Goal: Navigation & Orientation: Understand site structure

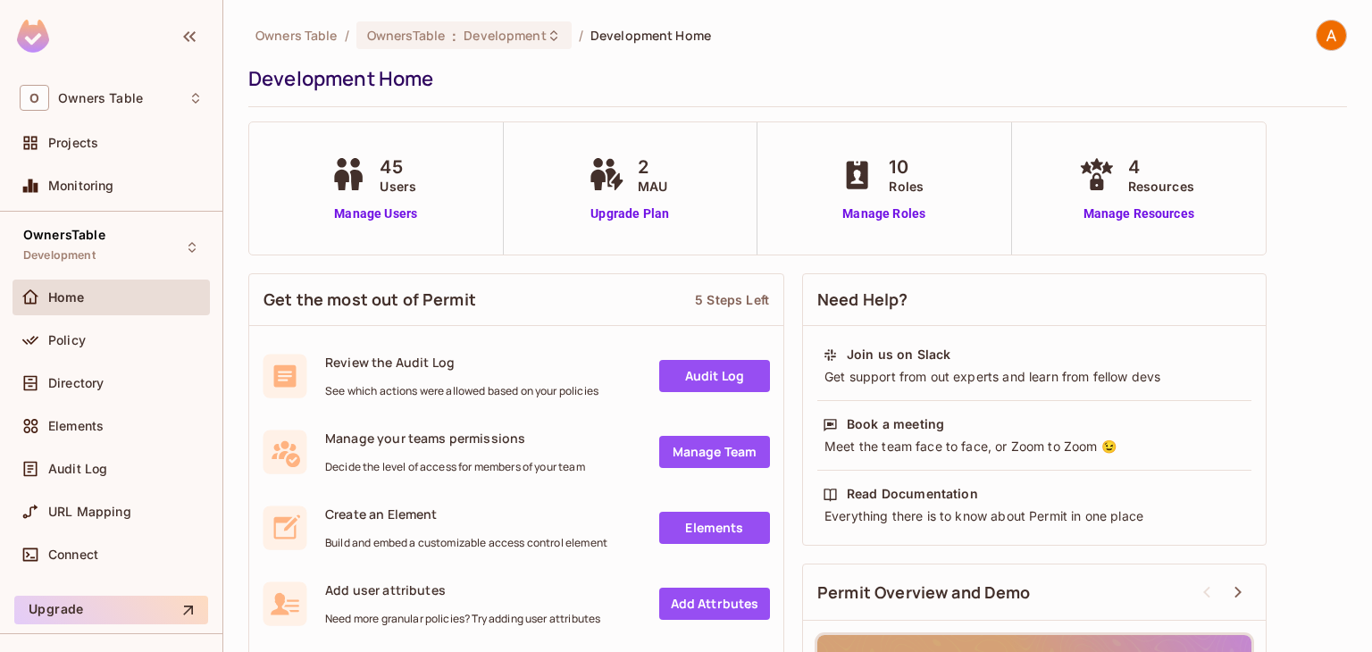
scroll to position [266, 0]
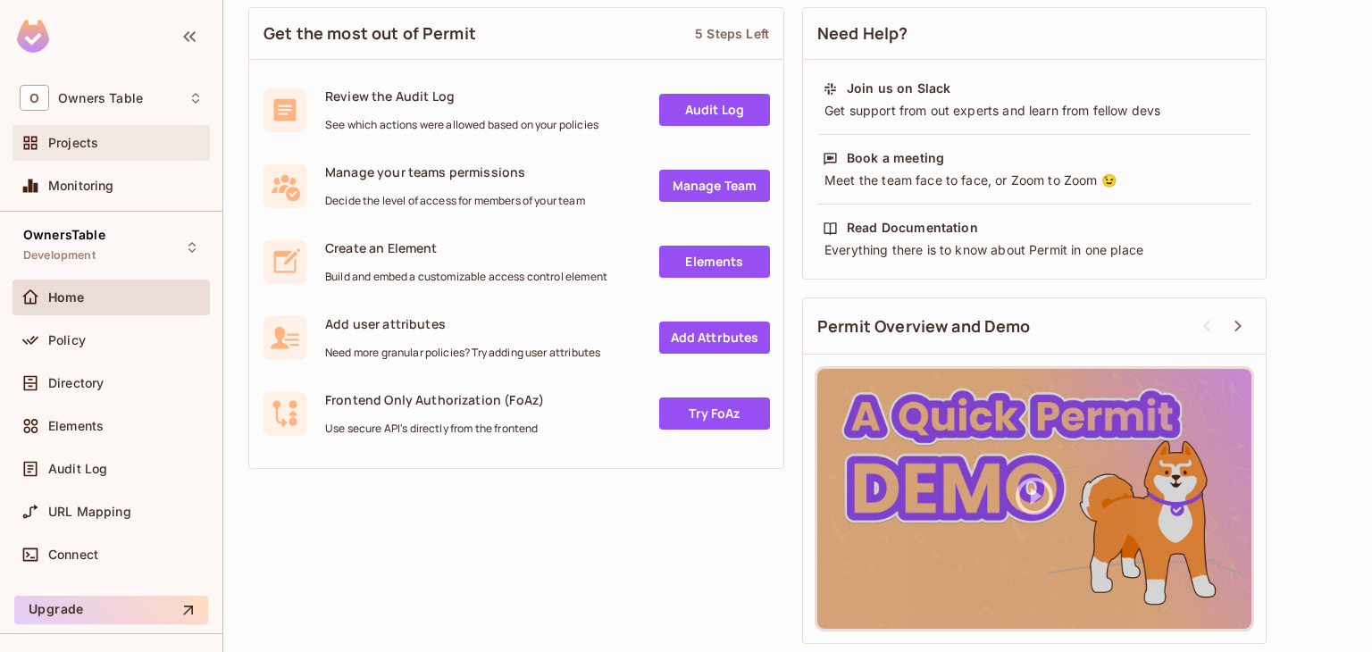
click at [157, 126] on div "Projects" at bounding box center [111, 143] width 197 height 36
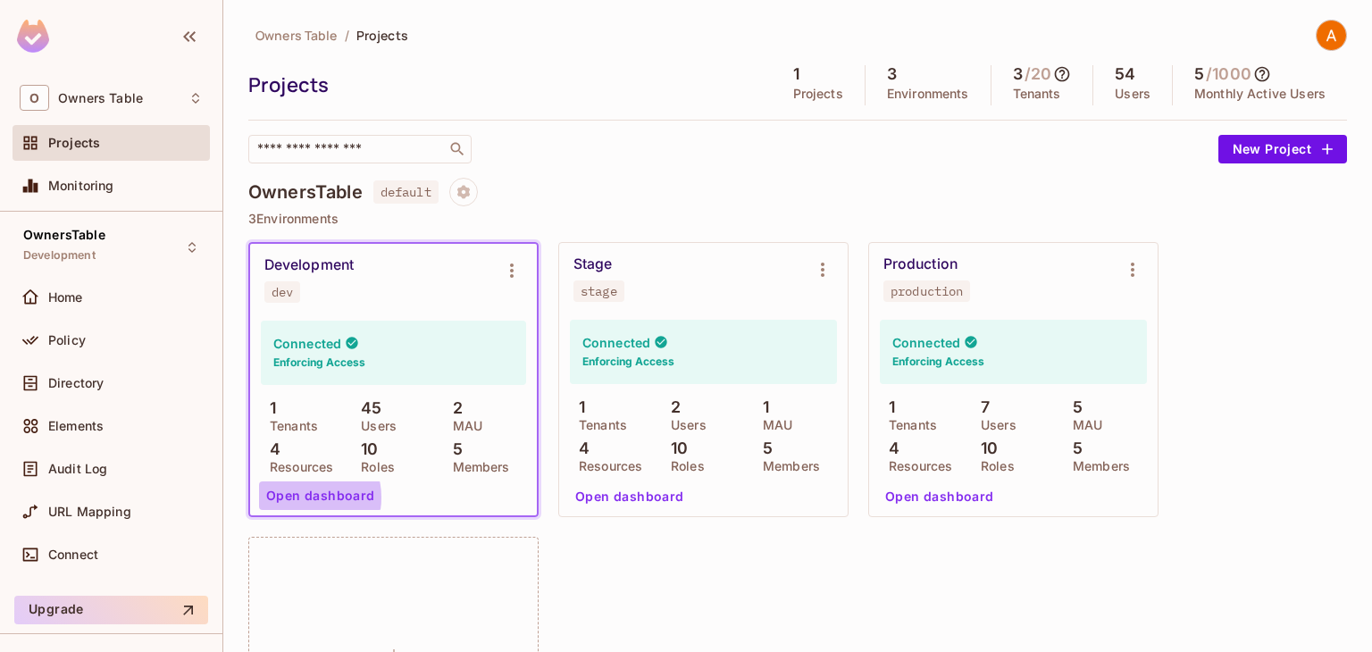
click at [297, 497] on button "Open dashboard" at bounding box center [320, 495] width 123 height 29
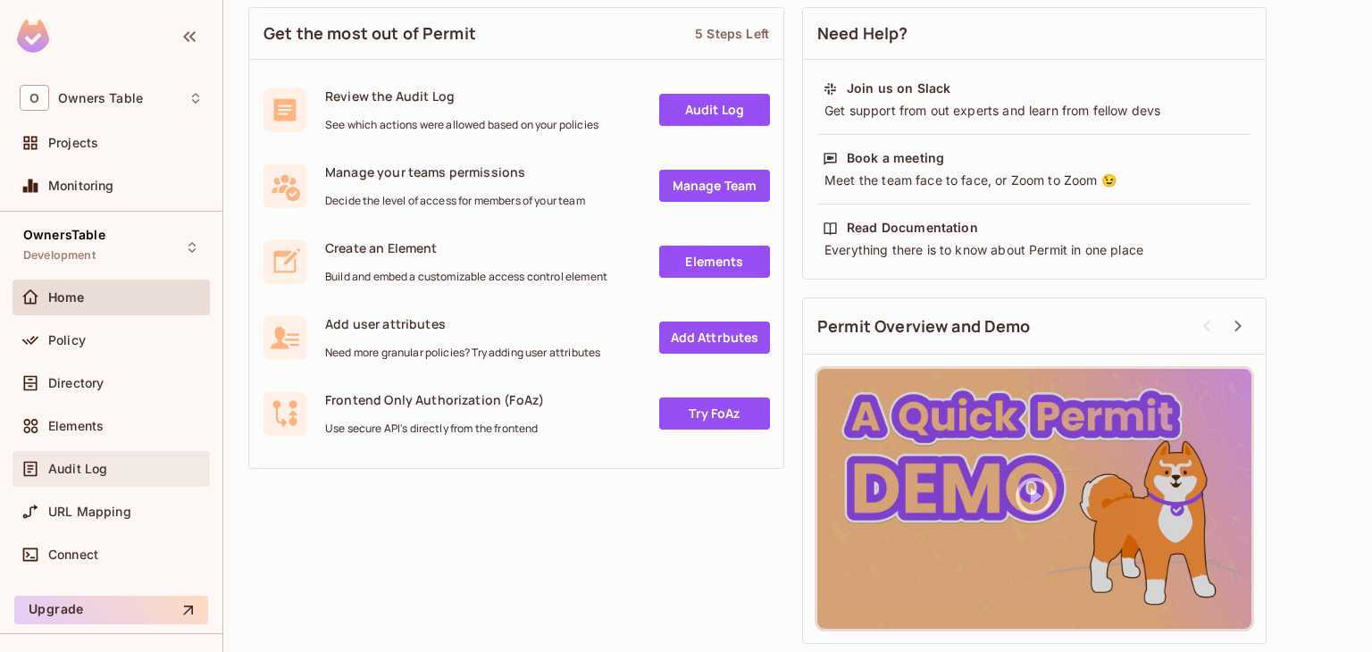
scroll to position [38, 0]
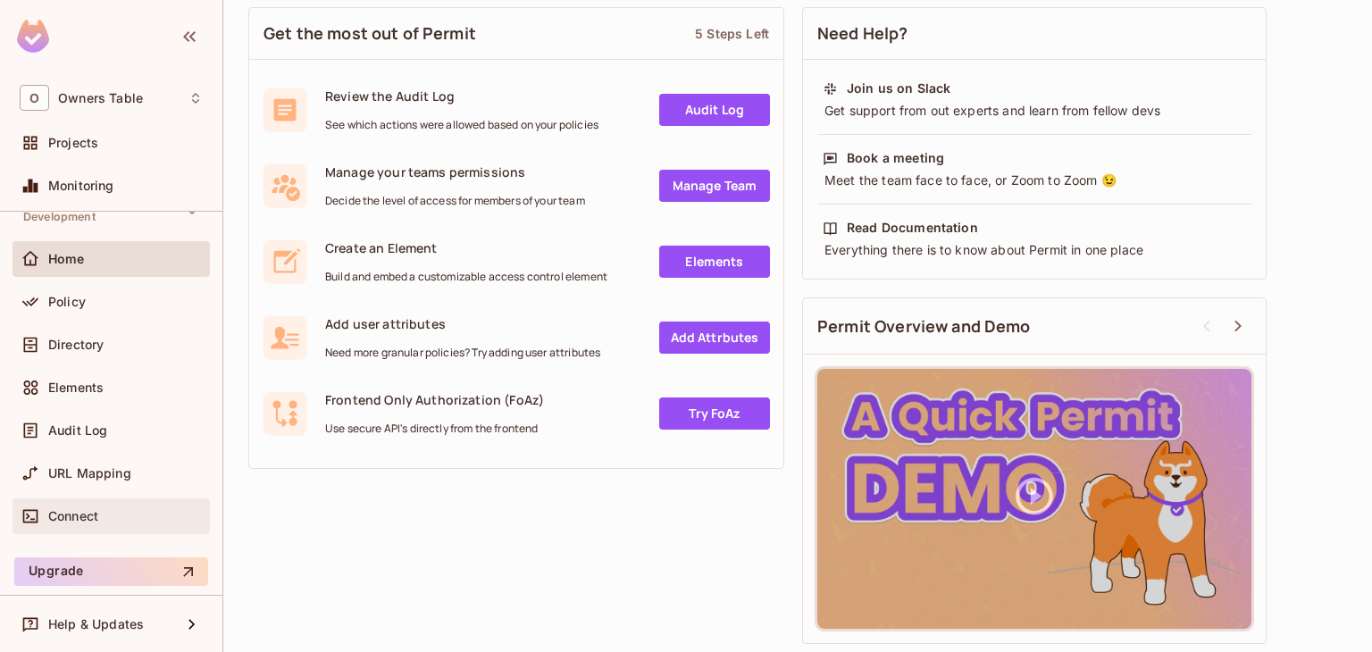
click at [71, 516] on span "Connect" at bounding box center [73, 516] width 50 height 14
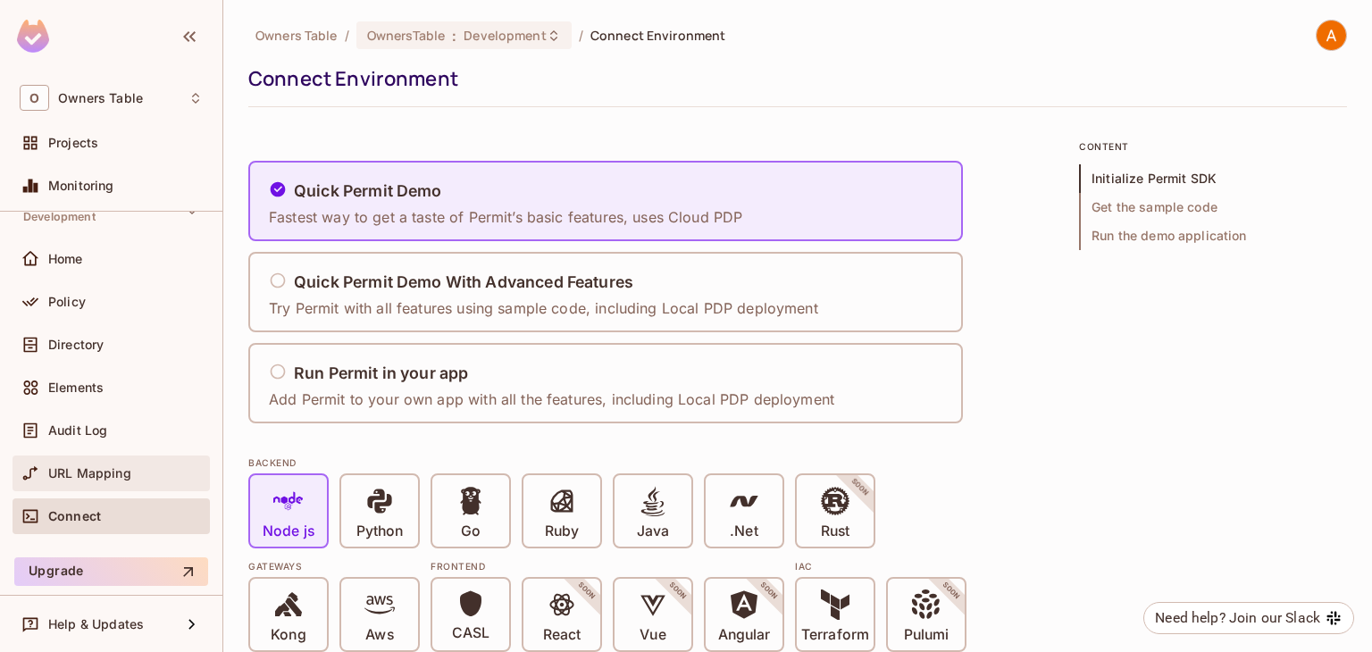
click at [99, 472] on span "URL Mapping" at bounding box center [89, 473] width 83 height 14
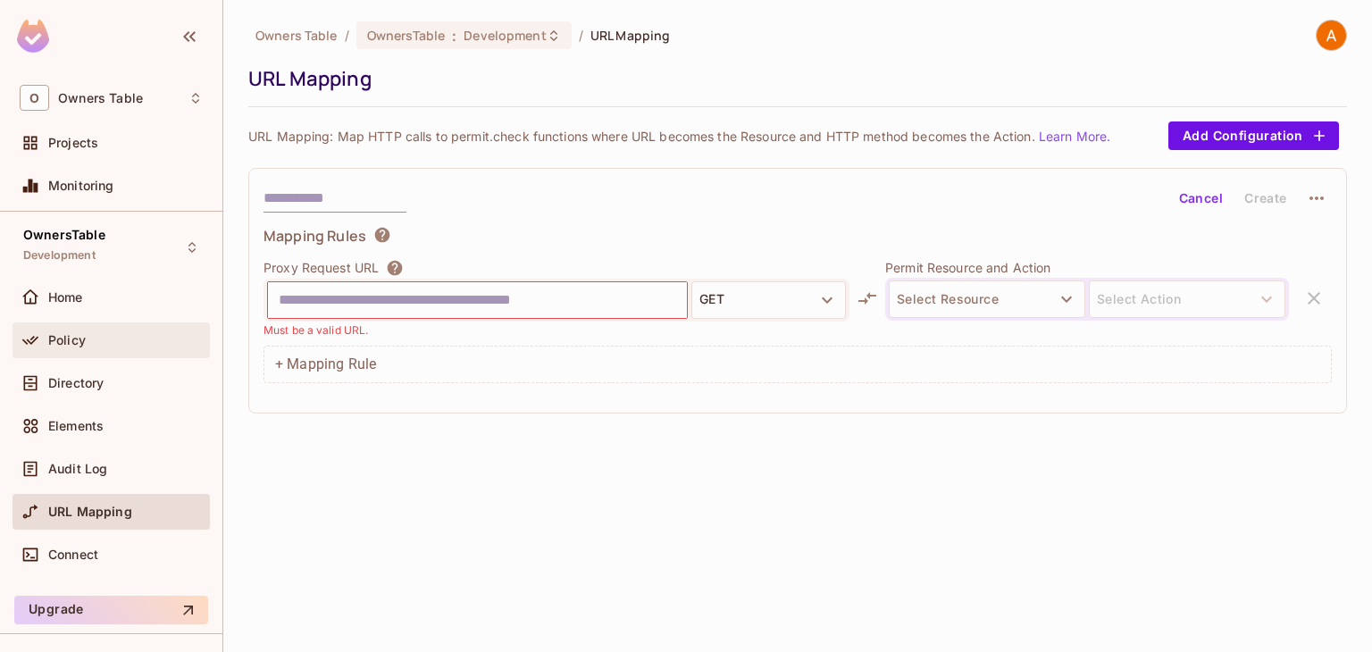
click at [73, 297] on span "Home" at bounding box center [65, 297] width 35 height 14
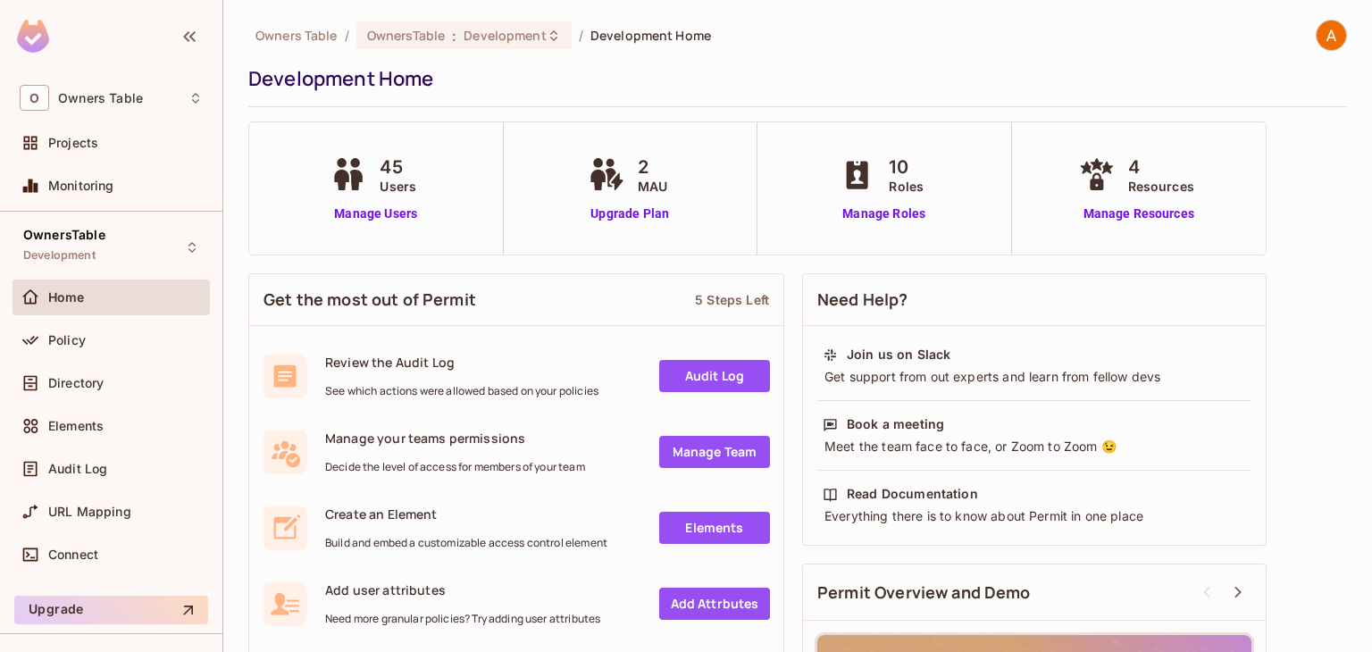
scroll to position [266, 0]
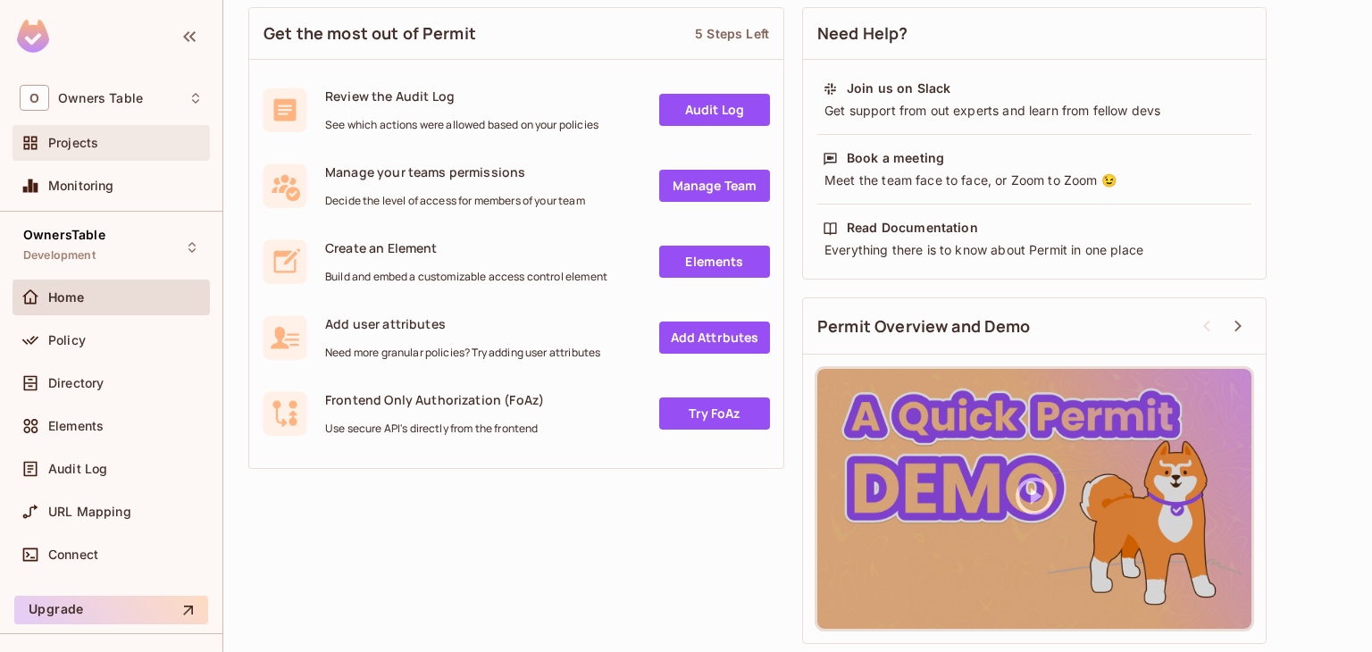
click at [79, 160] on div "Projects" at bounding box center [111, 143] width 197 height 36
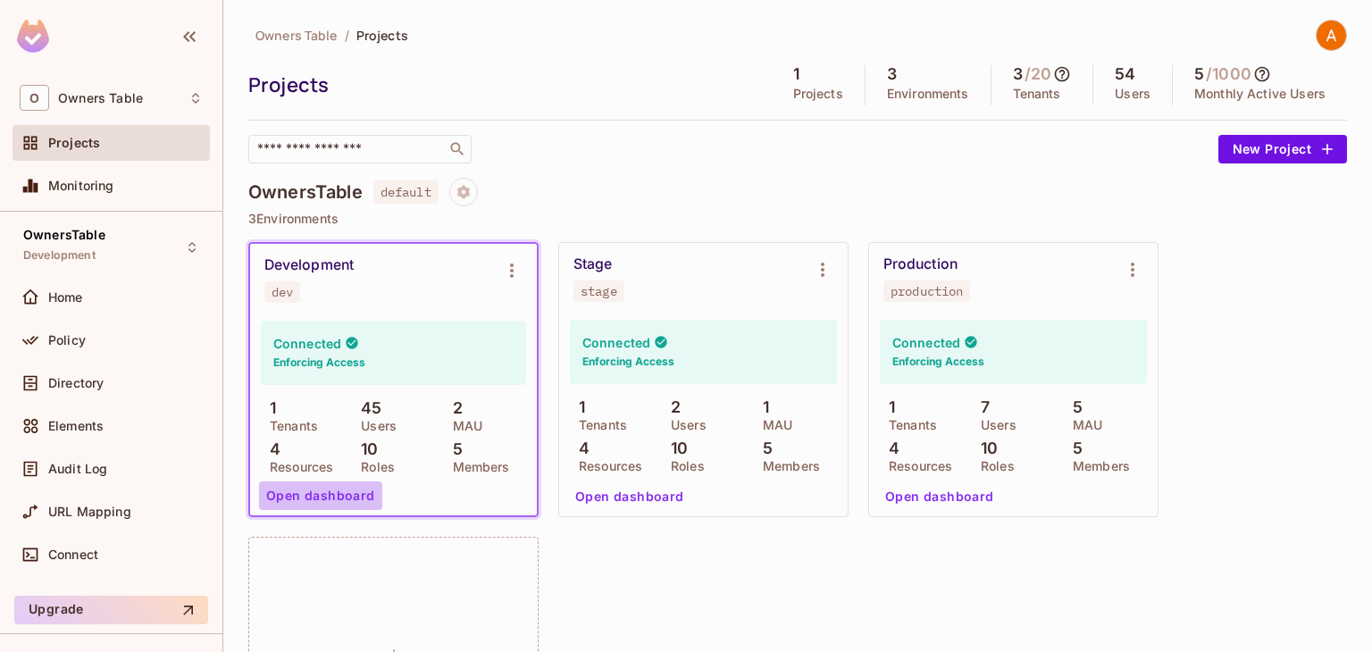
click at [327, 487] on button "Open dashboard" at bounding box center [320, 495] width 123 height 29
